Goal: Find contact information: Find contact information

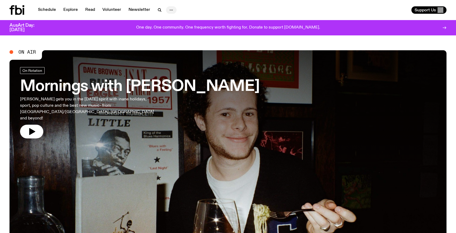
click at [172, 8] on icon "button" at bounding box center [171, 10] width 6 height 6
click at [172, 21] on link "About Us" at bounding box center [171, 20] width 26 height 7
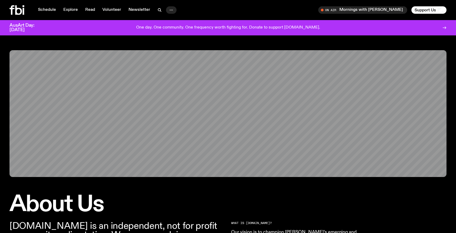
click at [171, 10] on icon "button" at bounding box center [171, 10] width 6 height 6
click at [170, 30] on link "Contact" at bounding box center [171, 29] width 26 height 7
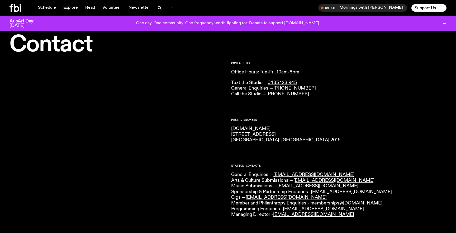
scroll to position [23, 0]
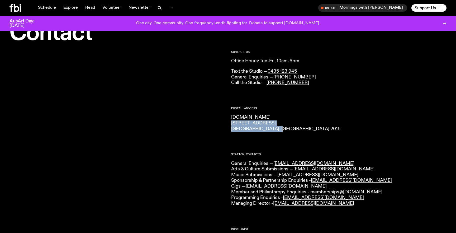
drag, startPoint x: 280, startPoint y: 129, endPoint x: 231, endPoint y: 125, distance: 49.0
click at [231, 125] on p "[DOMAIN_NAME] [STREET_ADDRESS] 2015" at bounding box center [338, 123] width 215 height 17
copy p "[STREET_ADDRESS] 2015"
